Goal: Information Seeking & Learning: Understand process/instructions

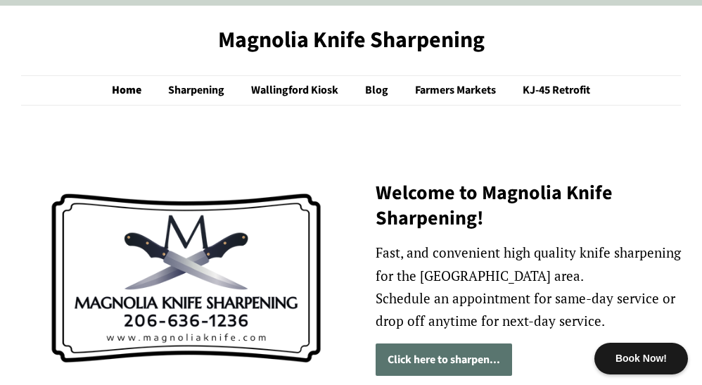
scroll to position [31, 0]
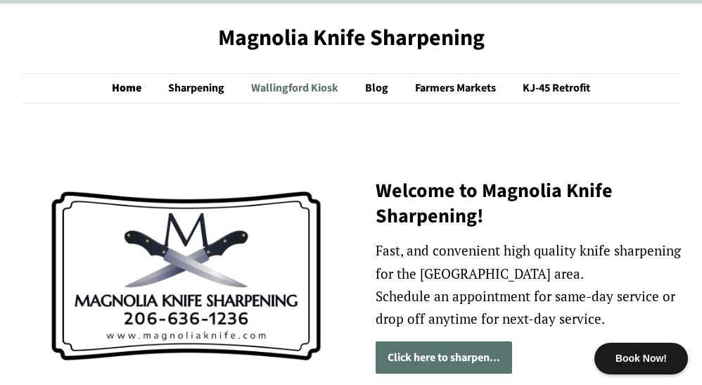
click at [312, 87] on link "Wallingford Kiosk" at bounding box center [297, 88] width 112 height 29
click at [126, 96] on link "Home" at bounding box center [134, 88] width 44 height 29
click at [469, 79] on link "Farmers Markets" at bounding box center [456, 88] width 105 height 29
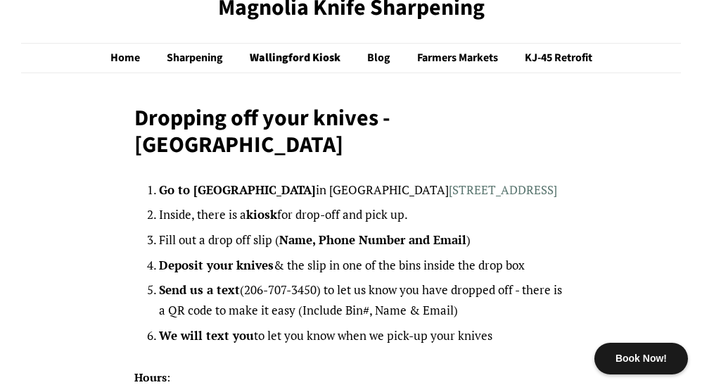
scroll to position [44, 0]
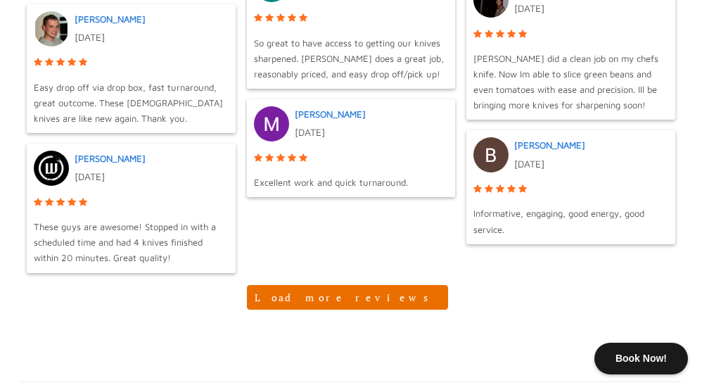
scroll to position [1511, 0]
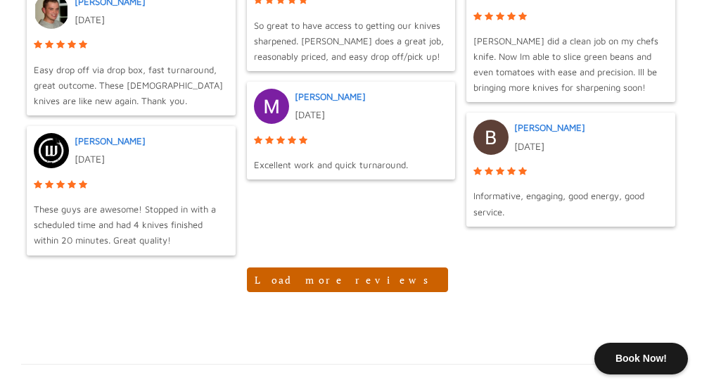
click at [334, 284] on button "Load more reviews" at bounding box center [347, 279] width 201 height 25
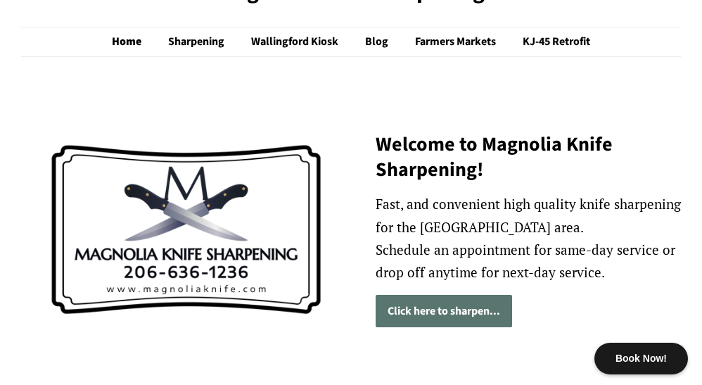
scroll to position [0, 0]
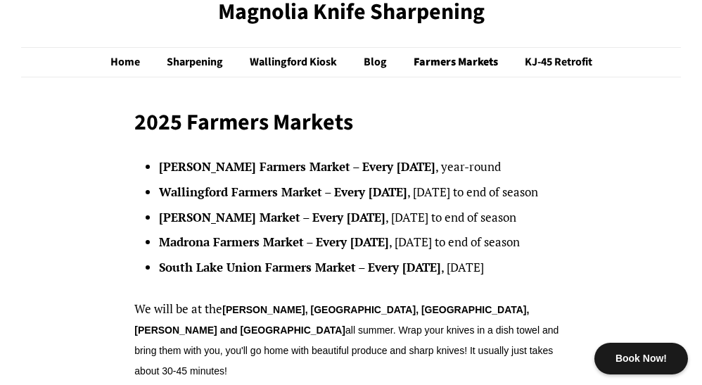
scroll to position [65, 0]
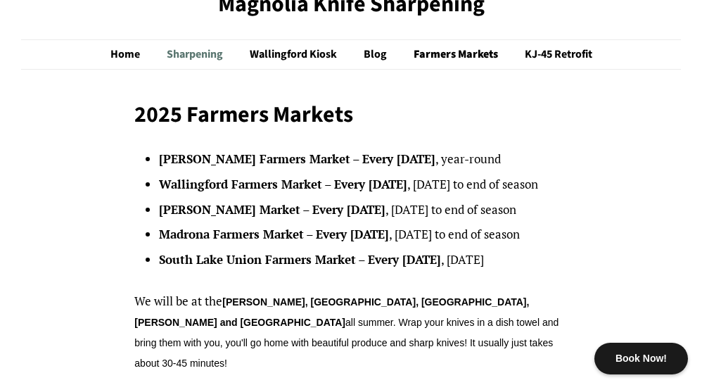
click at [187, 49] on link "Sharpening" at bounding box center [196, 54] width 81 height 29
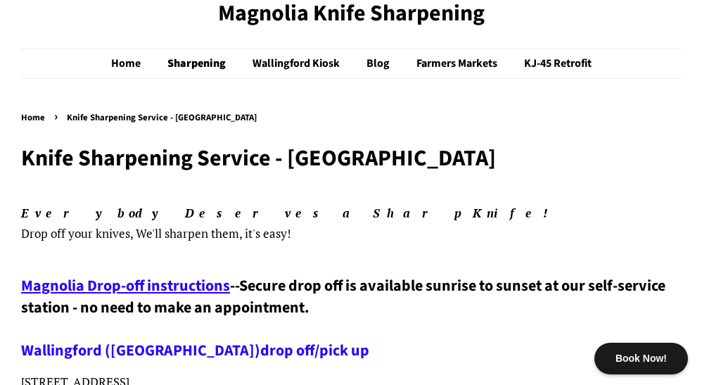
scroll to position [71, 0]
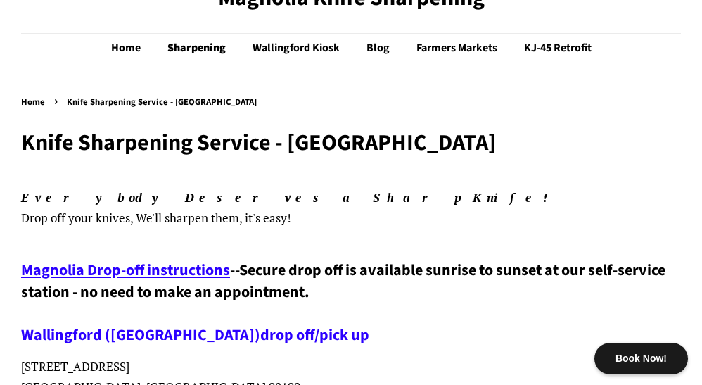
click at [179, 268] on span "Magnolia Drop-off instructions" at bounding box center [125, 270] width 209 height 23
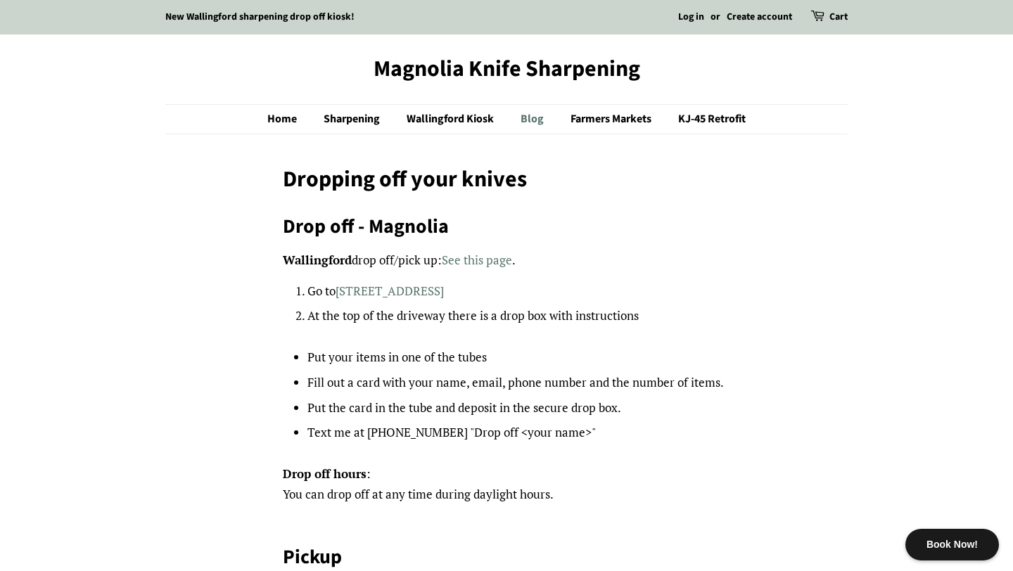
click at [528, 117] on link "Blog" at bounding box center [534, 119] width 48 height 29
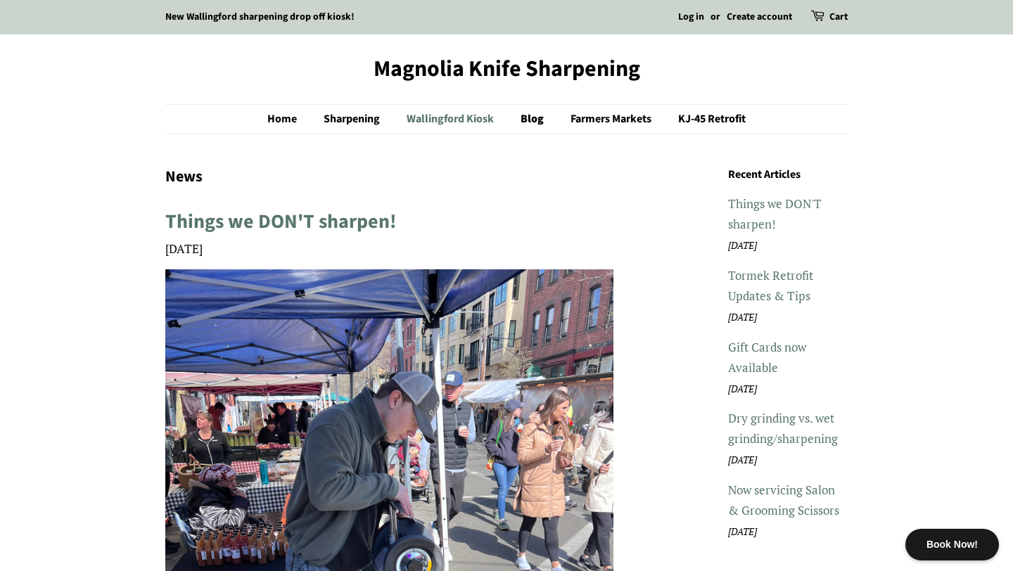
click at [449, 113] on link "Wallingford Kiosk" at bounding box center [452, 119] width 112 height 29
